Goal: Information Seeking & Learning: Learn about a topic

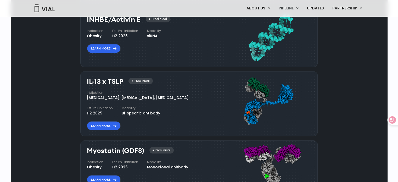
scroll to position [444, 0]
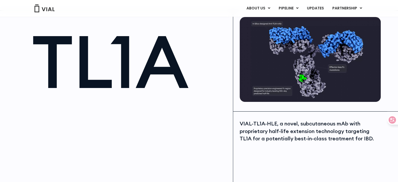
scroll to position [52, 0]
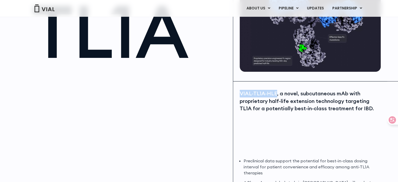
drag, startPoint x: 240, startPoint y: 93, endPoint x: 275, endPoint y: 95, distance: 34.5
click at [275, 95] on div "VIAL-TL1A-HLE, a novel, subcutaneous mAb with proprietary half-life extension t…" at bounding box center [309, 101] width 140 height 22
copy div "VIAL-TL1A-HLE"
